Goal: Task Accomplishment & Management: Complete application form

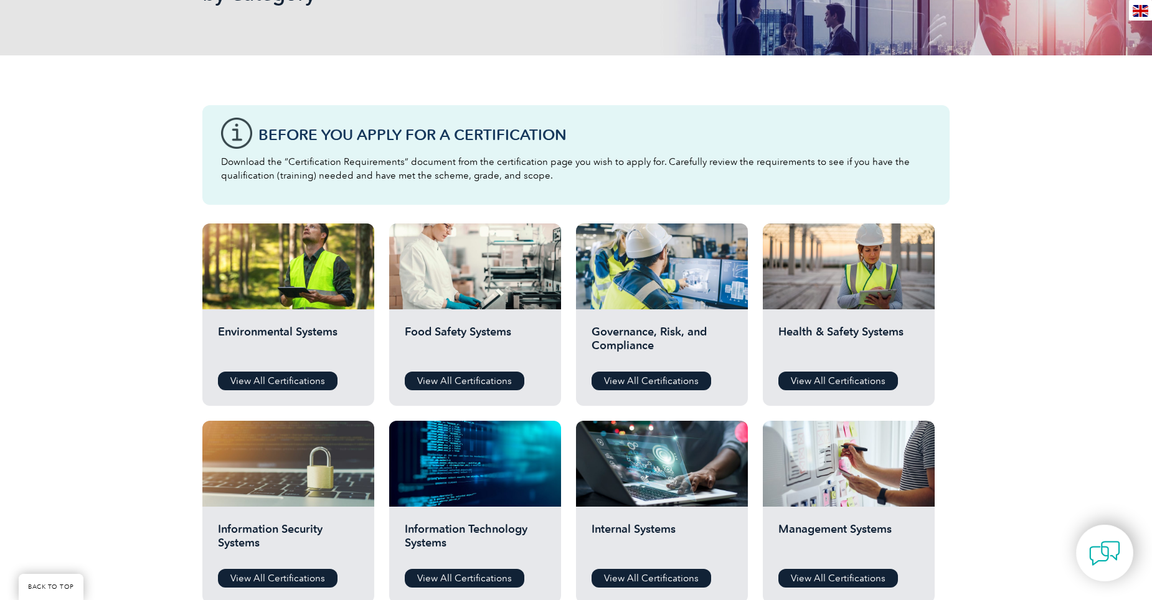
scroll to position [249, 0]
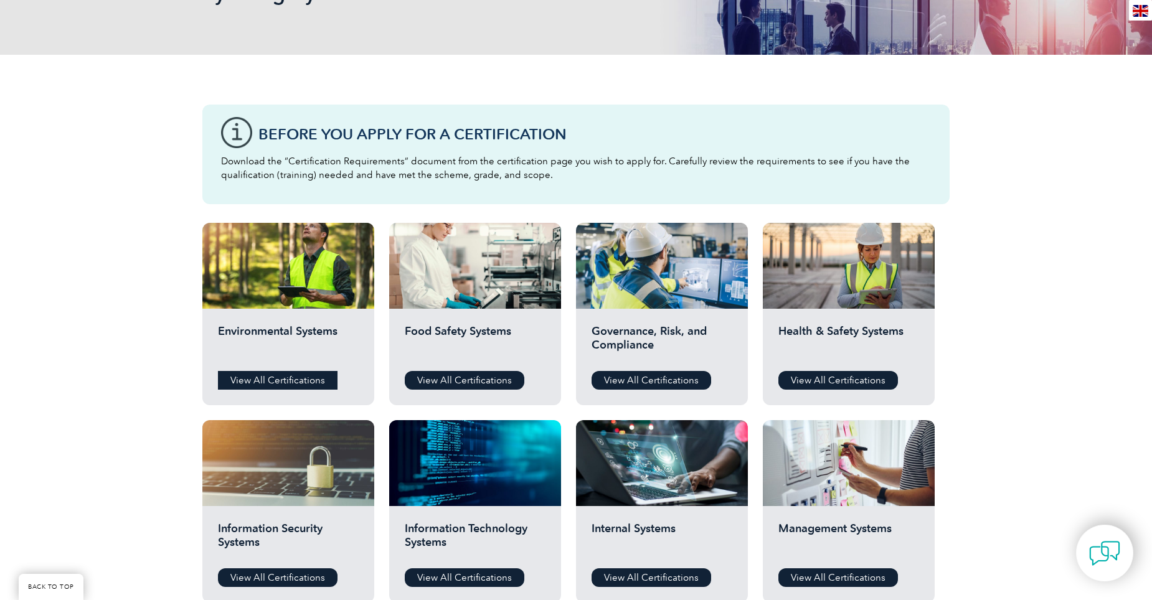
click at [264, 386] on link "View All Certifications" at bounding box center [278, 380] width 120 height 19
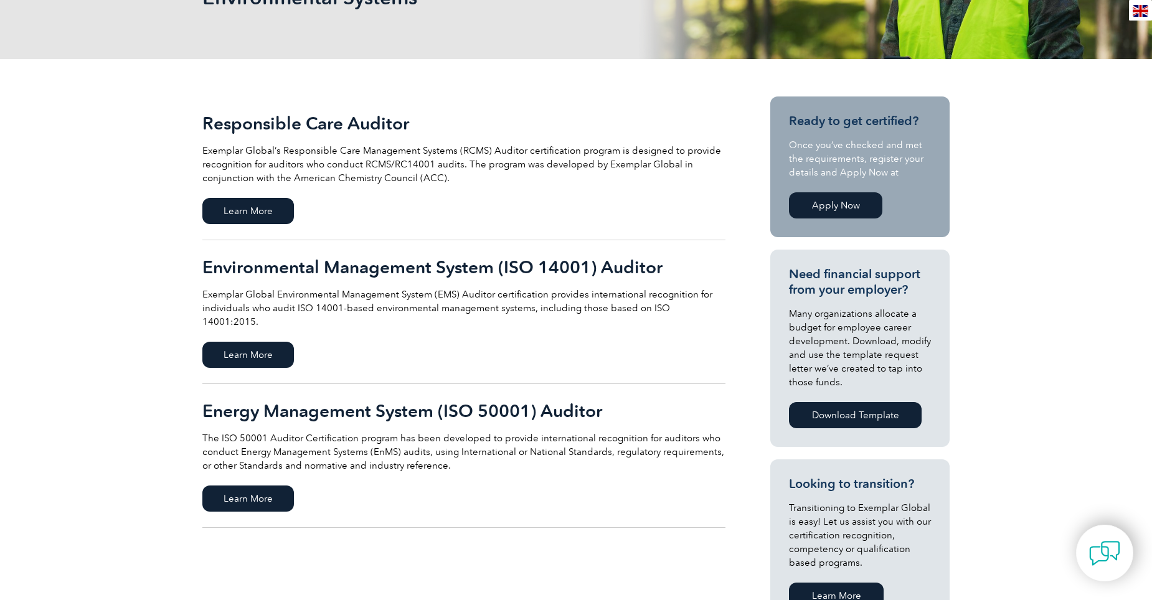
scroll to position [249, 0]
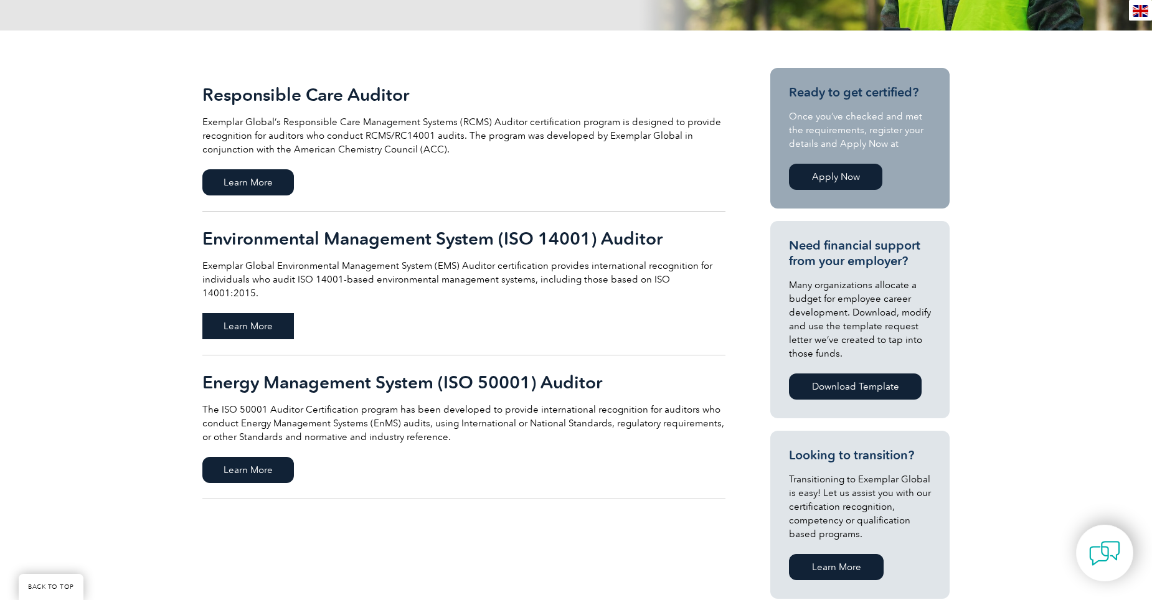
click at [293, 313] on span "Learn More" at bounding box center [248, 326] width 92 height 26
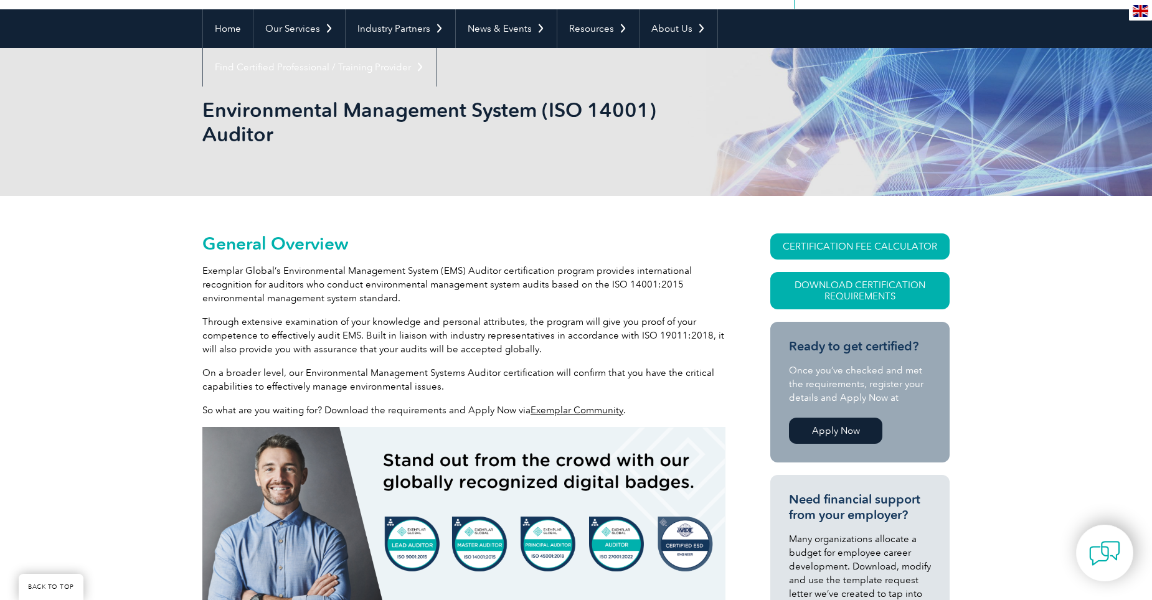
scroll to position [249, 0]
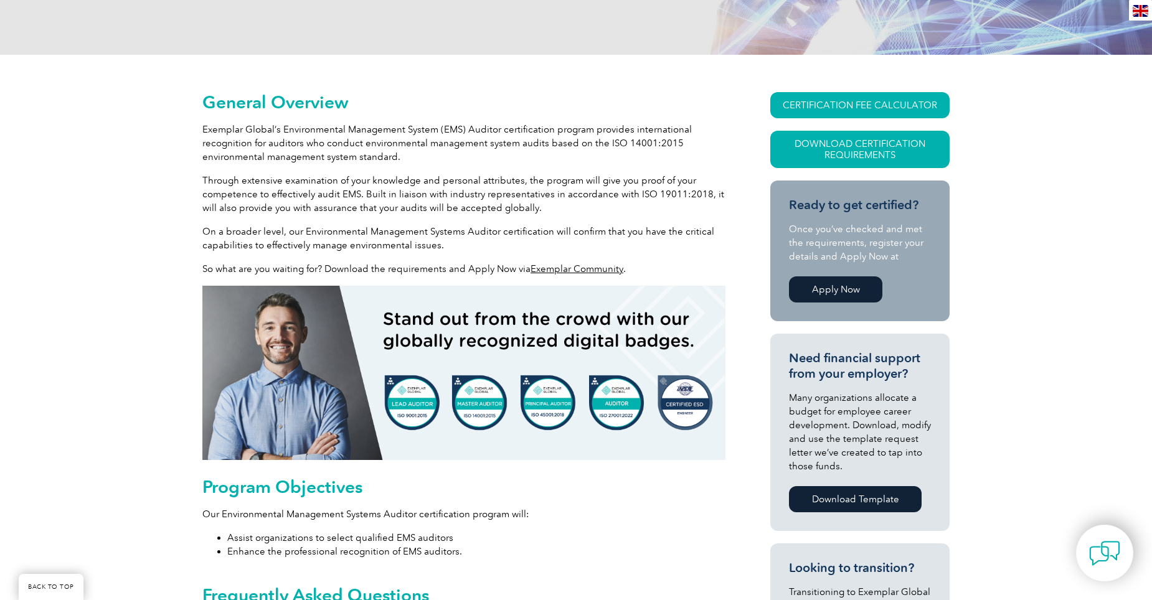
click at [835, 283] on link "Apply Now" at bounding box center [835, 289] width 93 height 26
